Goal: Navigation & Orientation: Find specific page/section

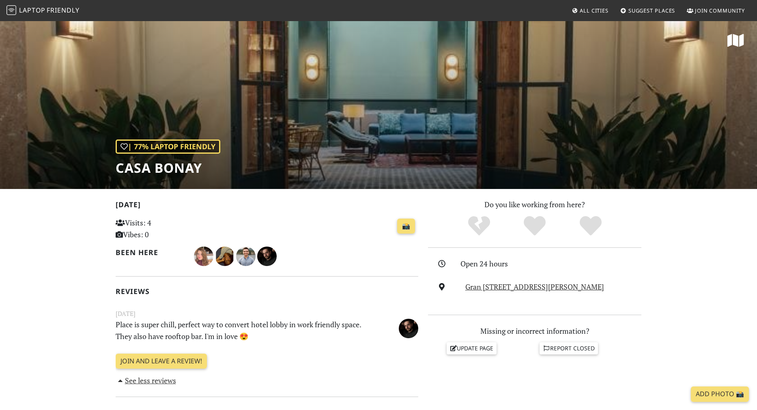
scroll to position [81, 0]
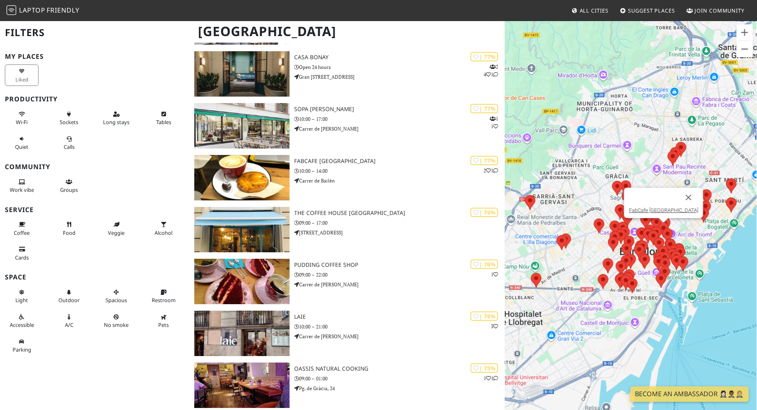
scroll to position [790, 0]
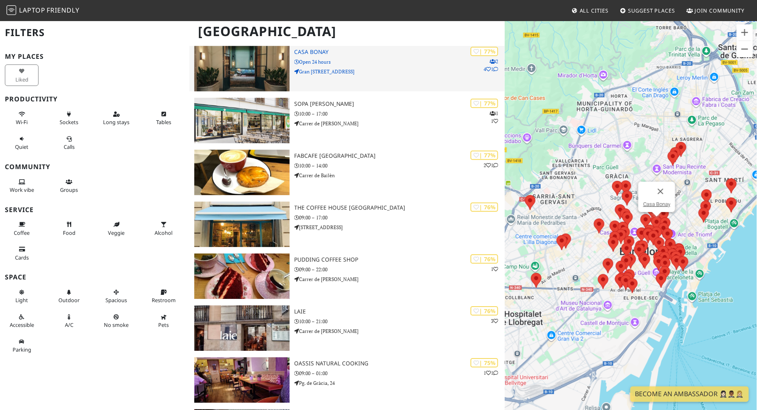
click at [317, 71] on p "Gran [STREET_ADDRESS]" at bounding box center [399, 72] width 210 height 8
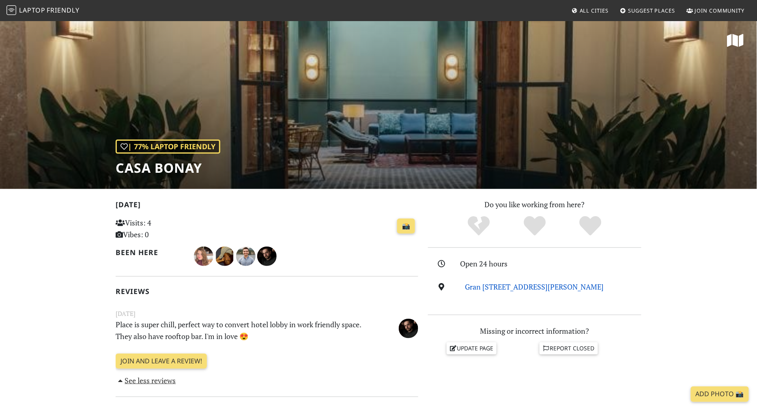
click at [517, 285] on link "Gran Via de les Corts Catalanes, 700, 08010, Barcelona" at bounding box center [534, 287] width 139 height 10
